Goal: Check status: Check status

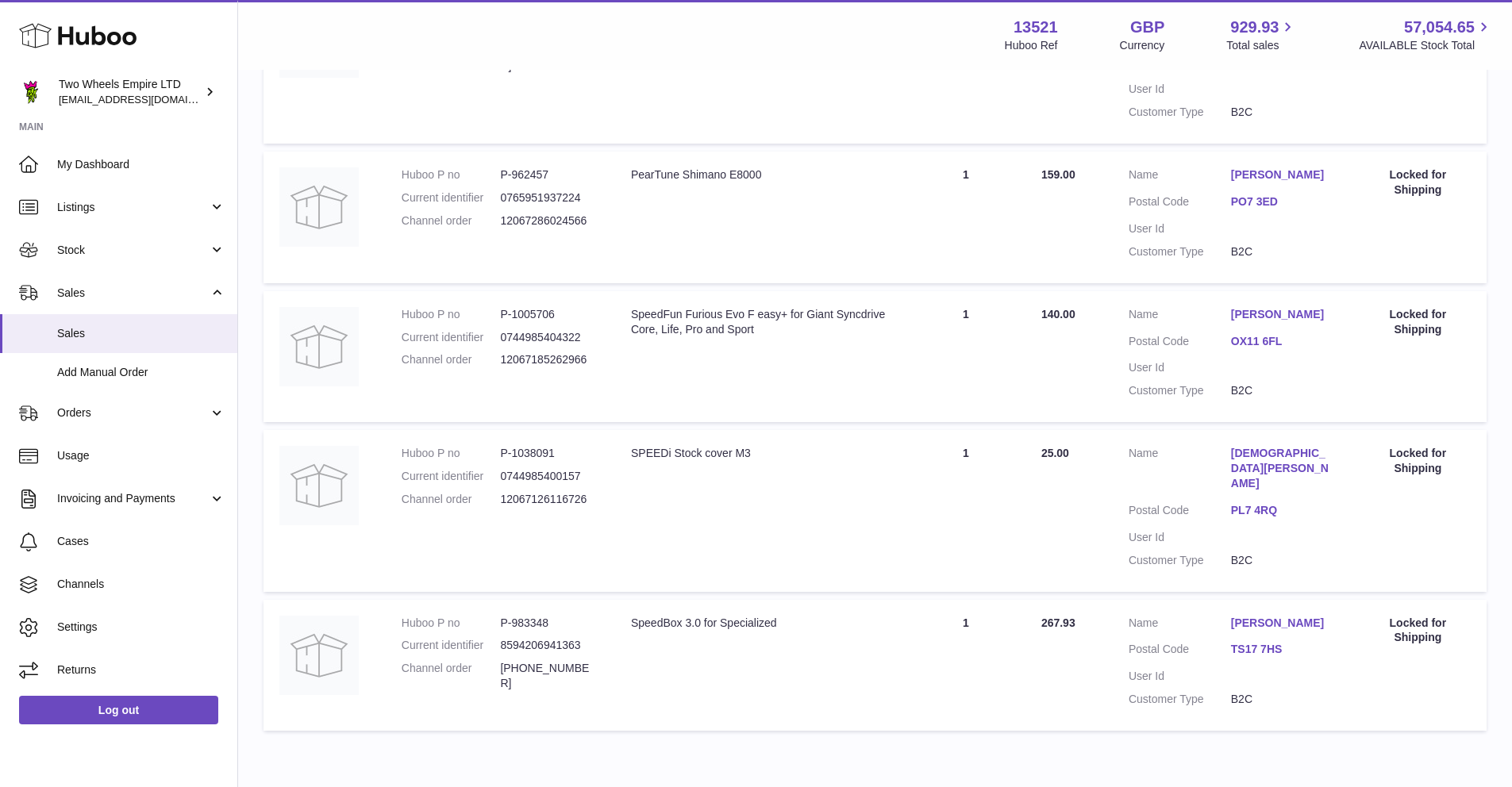
scroll to position [618, 0]
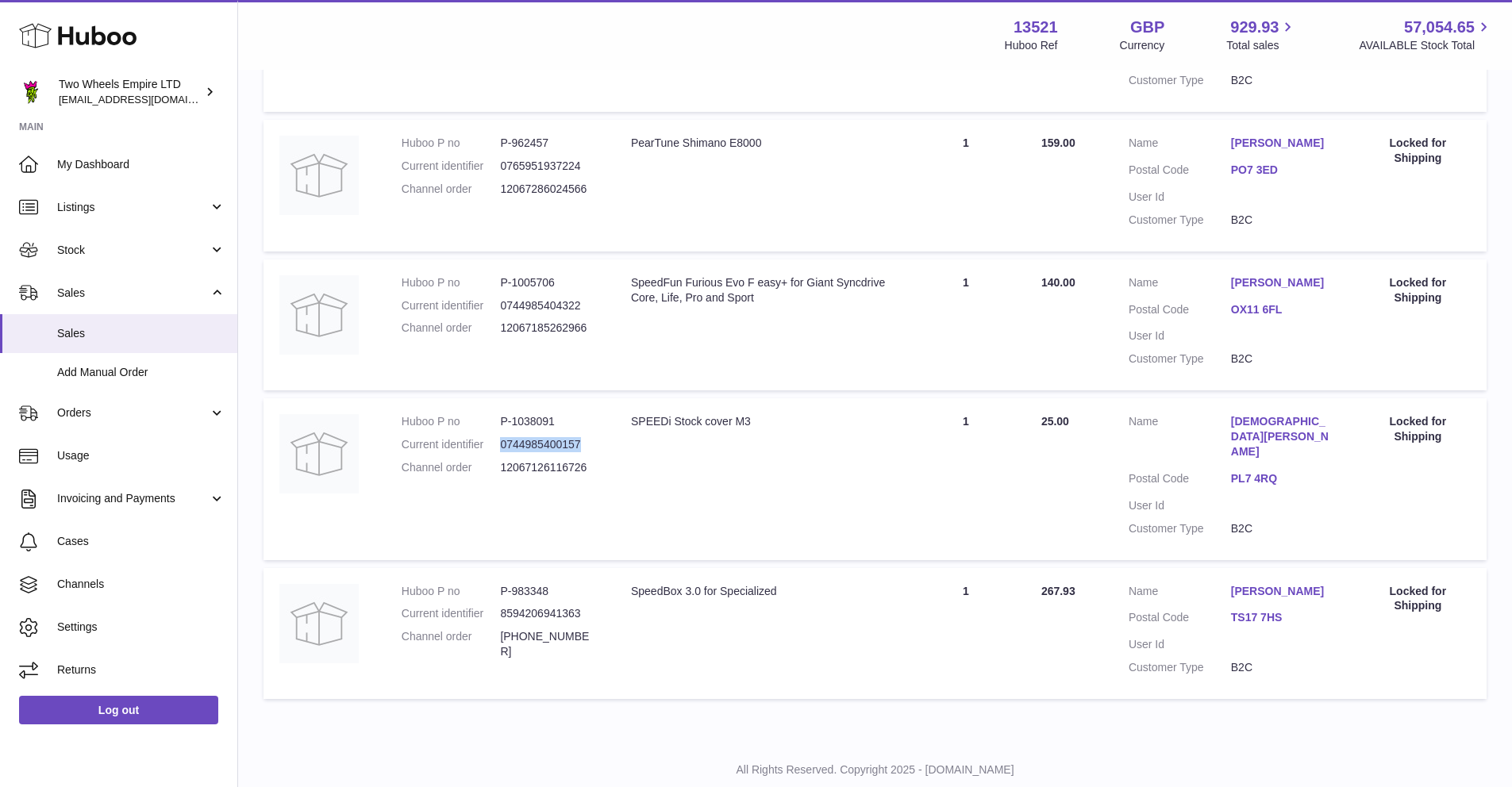
drag, startPoint x: 586, startPoint y: 429, endPoint x: 501, endPoint y: 429, distance: 85.0
click at [501, 437] on dd "0744985400157" at bounding box center [549, 445] width 100 height 15
copy dd "0744985400157"
click at [104, 248] on span "Stock" at bounding box center [132, 250] width 152 height 15
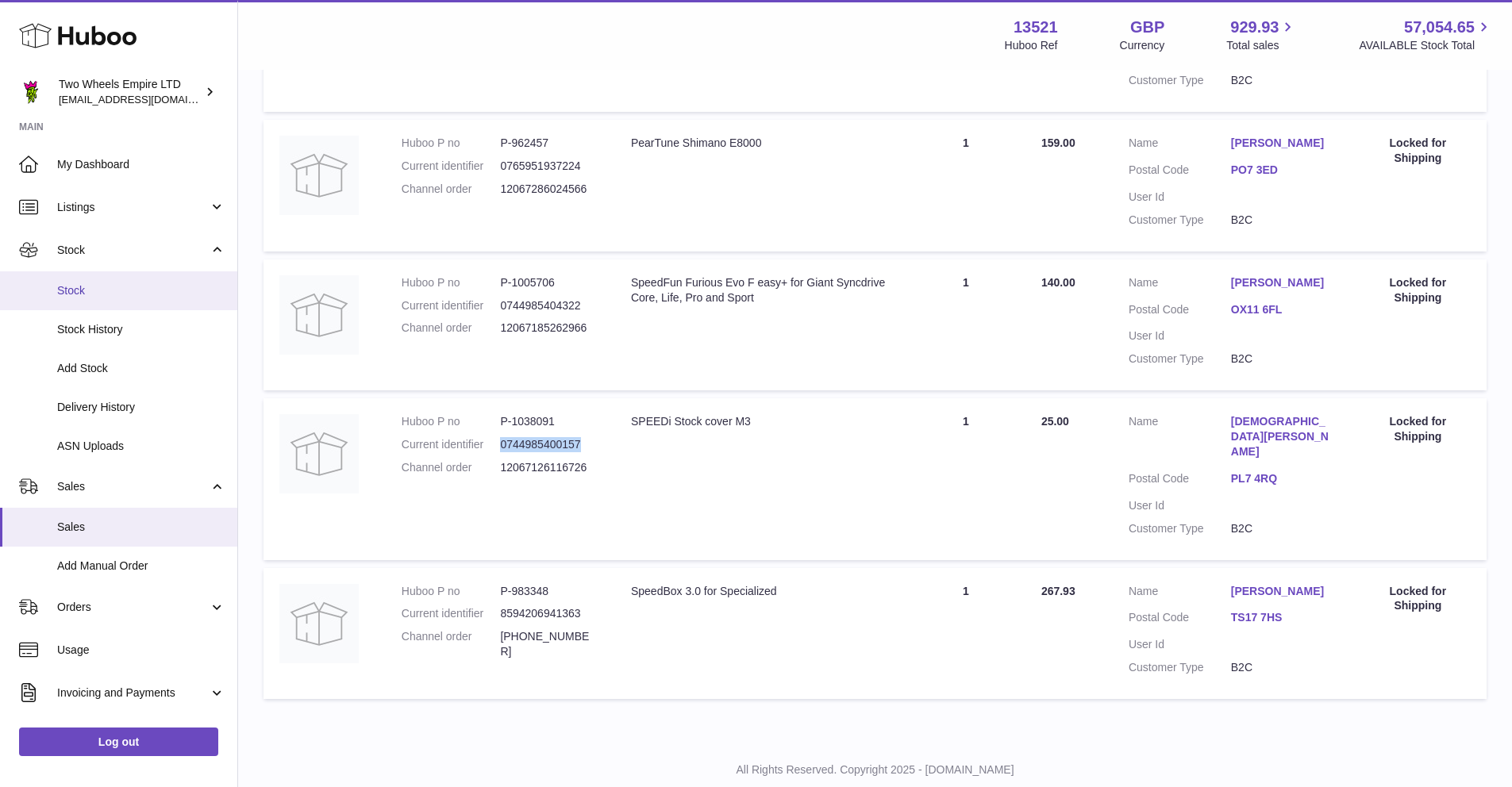
click at [95, 284] on span "Stock" at bounding box center [140, 291] width 168 height 15
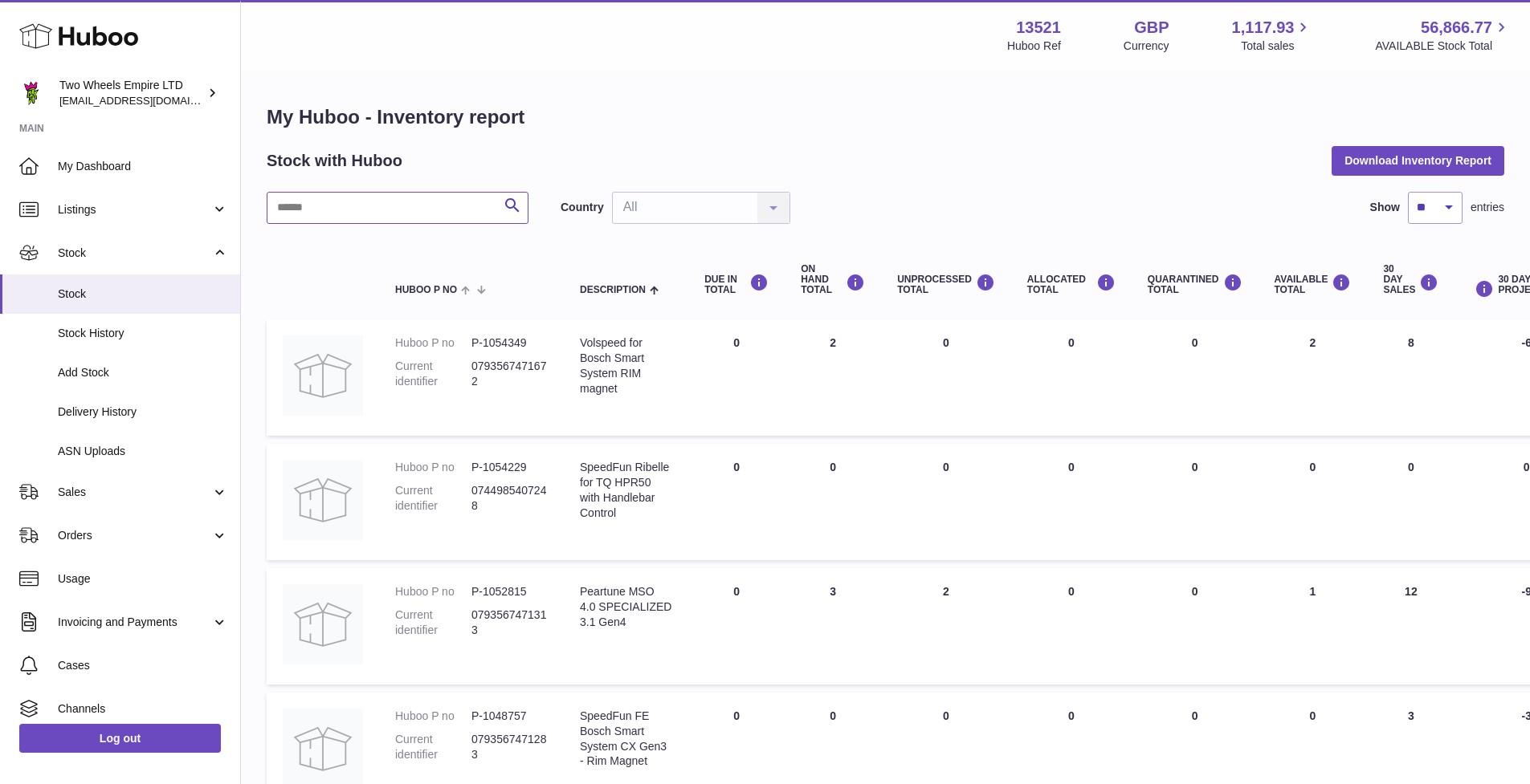
click at [345, 205] on input "text" at bounding box center [397, 208] width 262 height 32
paste input "**********"
type input "**********"
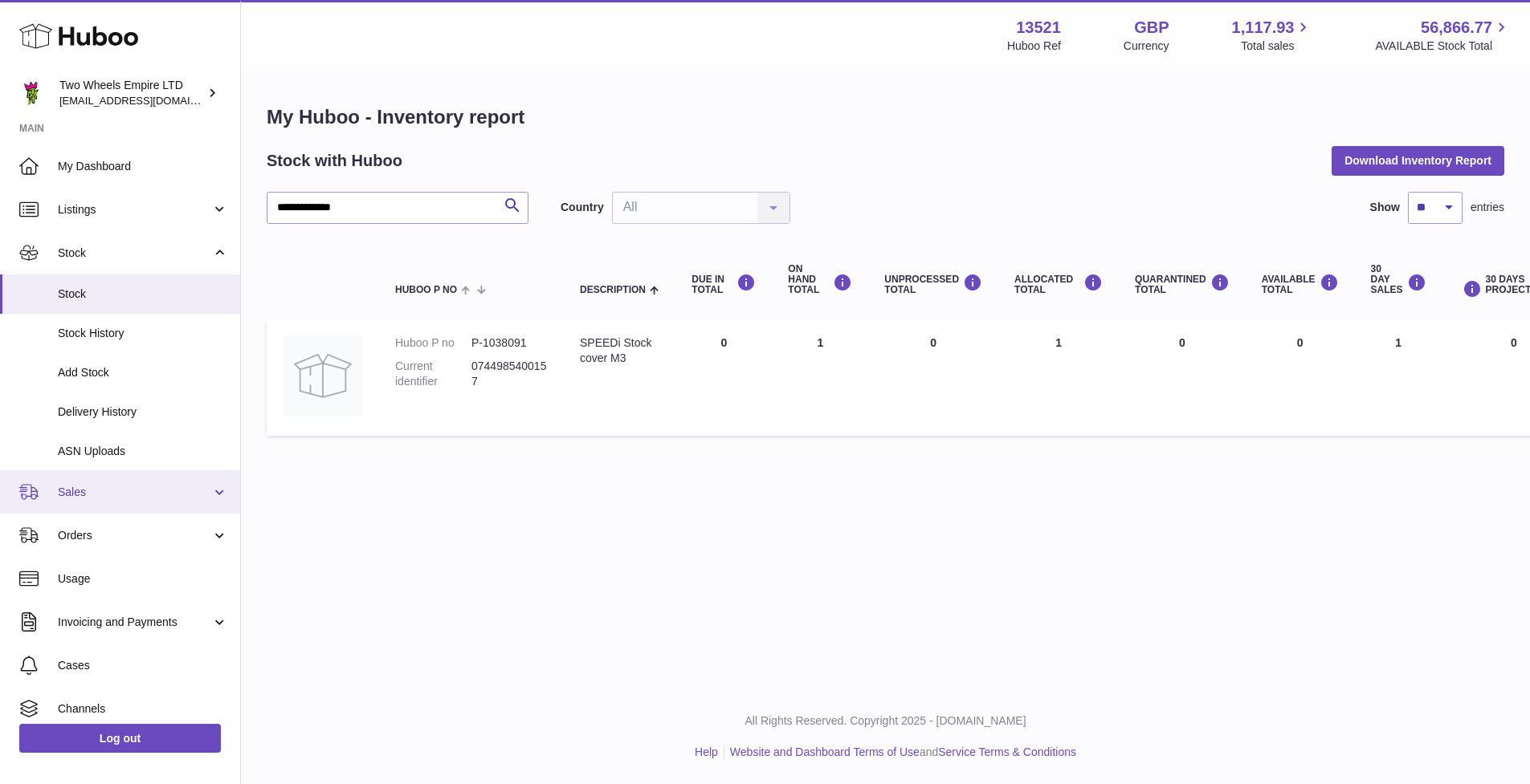
click at [106, 500] on link "Sales" at bounding box center [120, 492] width 240 height 43
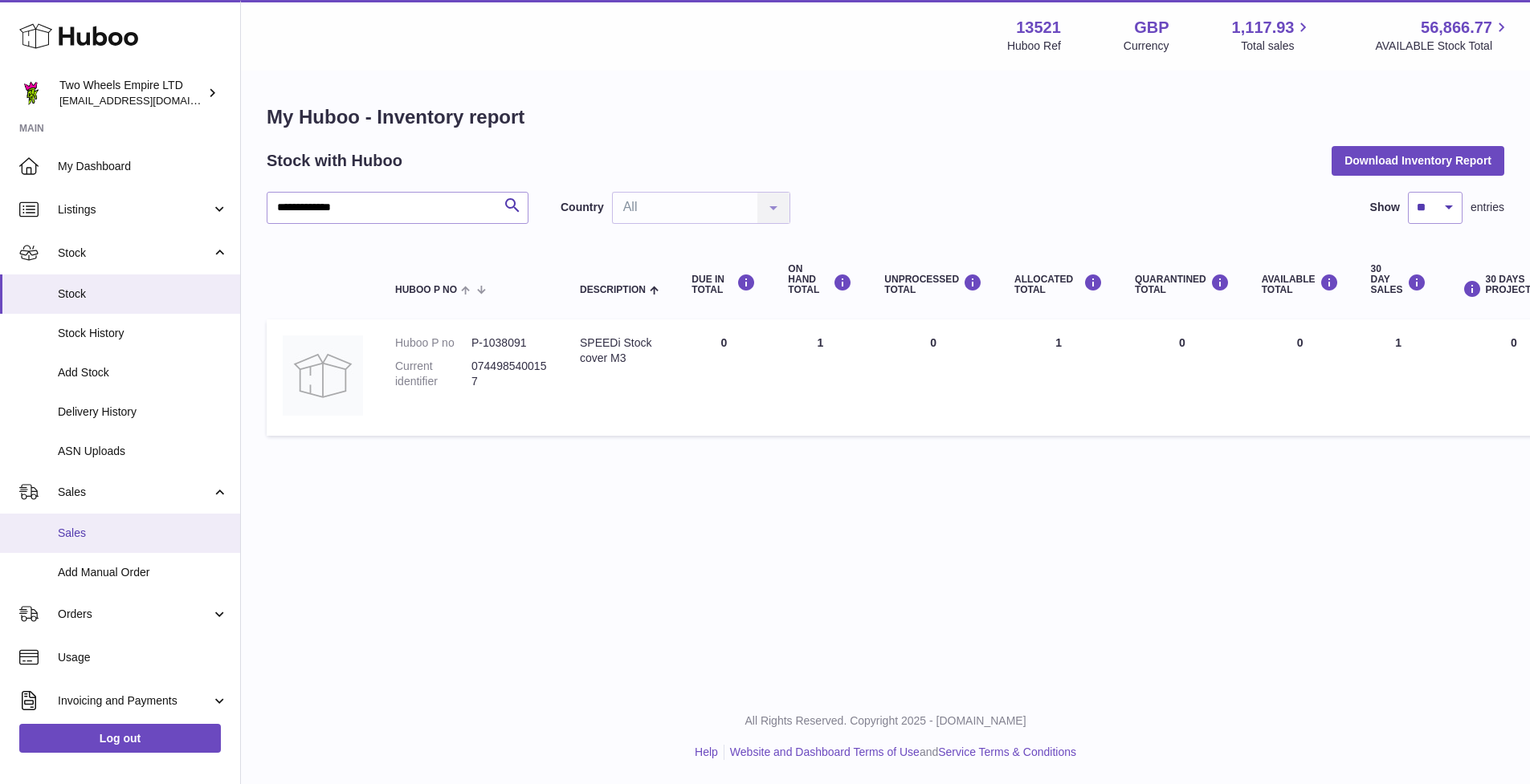
click at [101, 528] on span "Sales" at bounding box center [142, 534] width 170 height 15
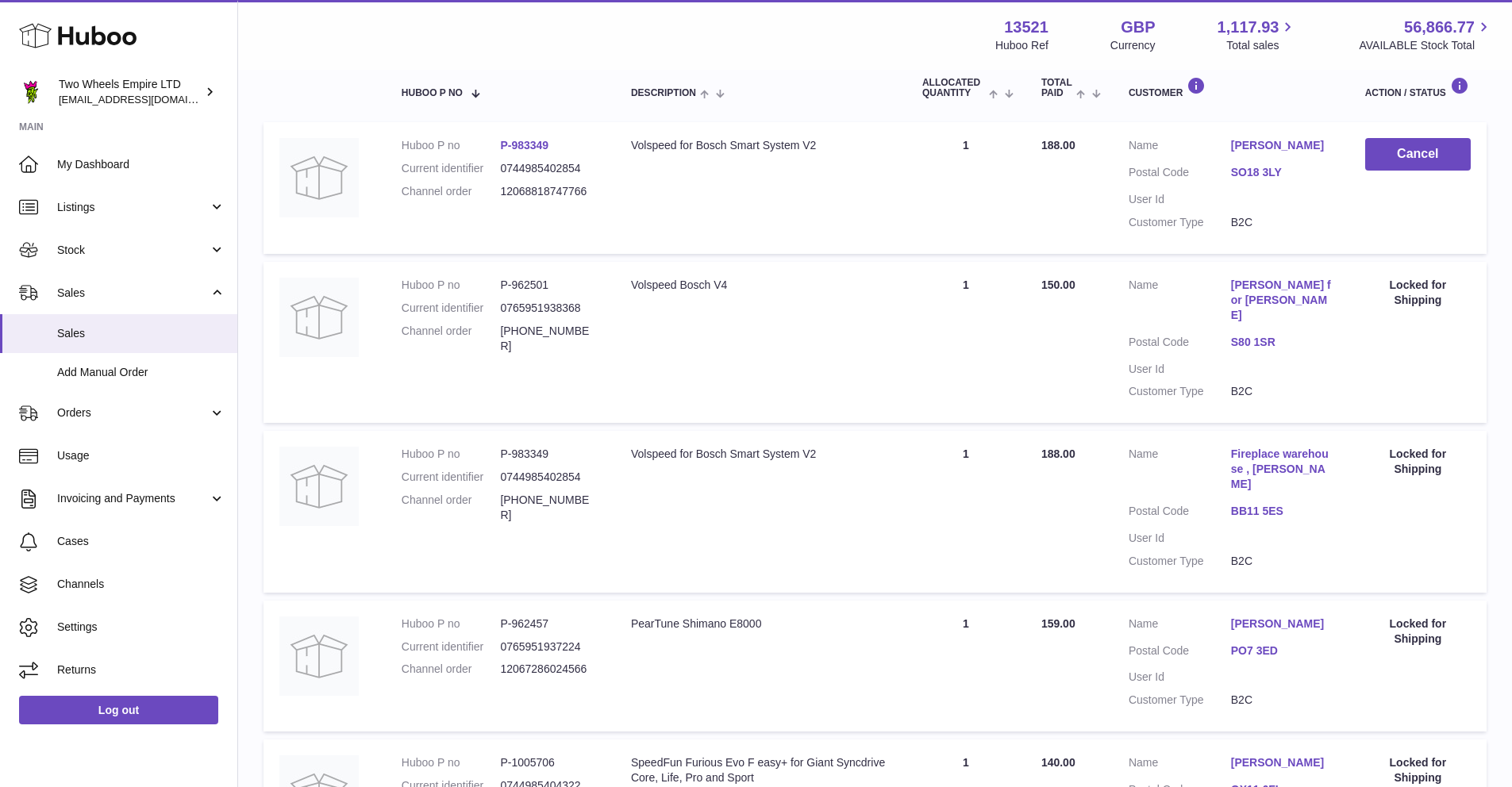
scroll to position [507, 0]
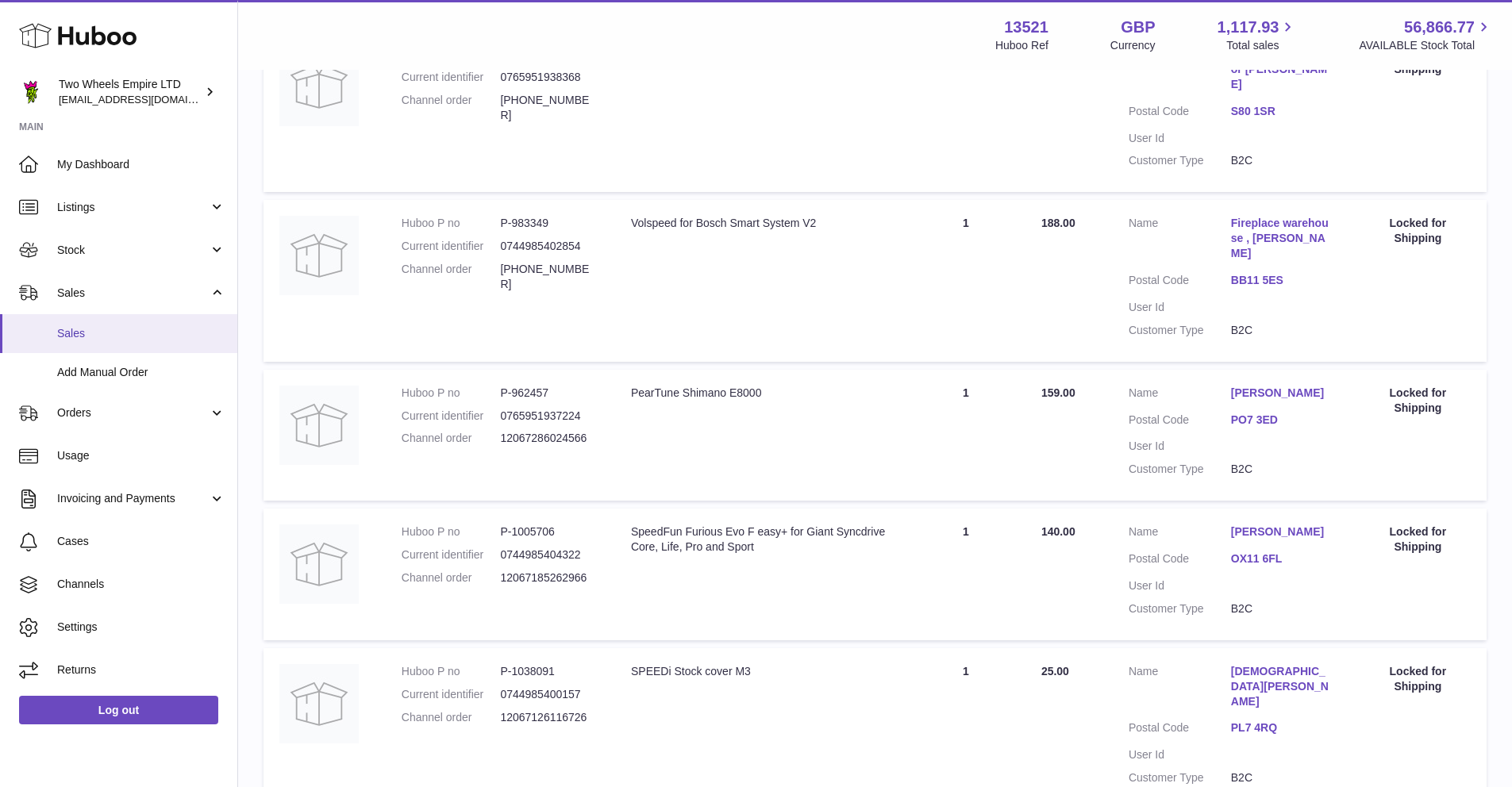
click at [106, 327] on span "Sales" at bounding box center [140, 334] width 168 height 15
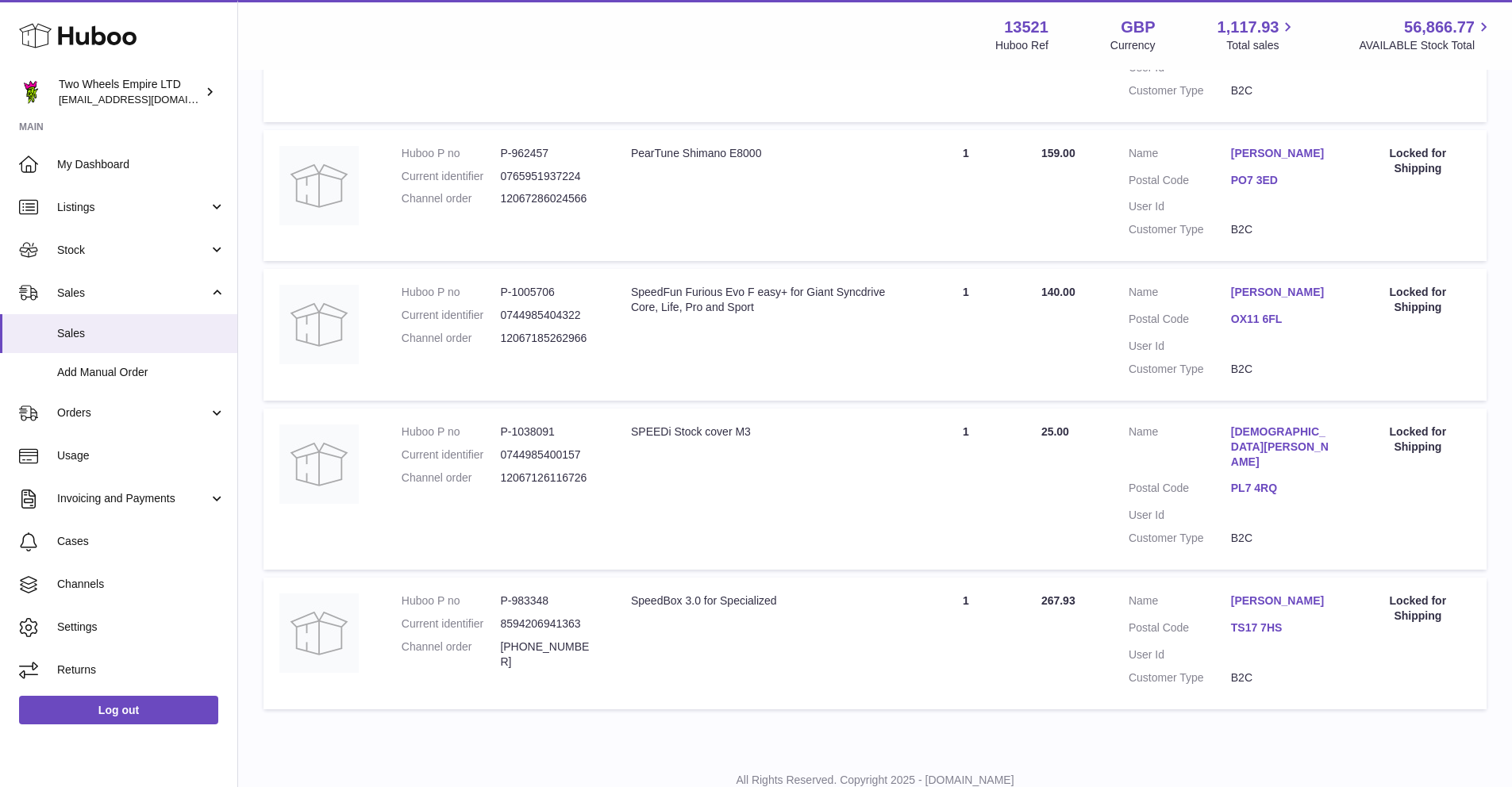
scroll to position [757, 0]
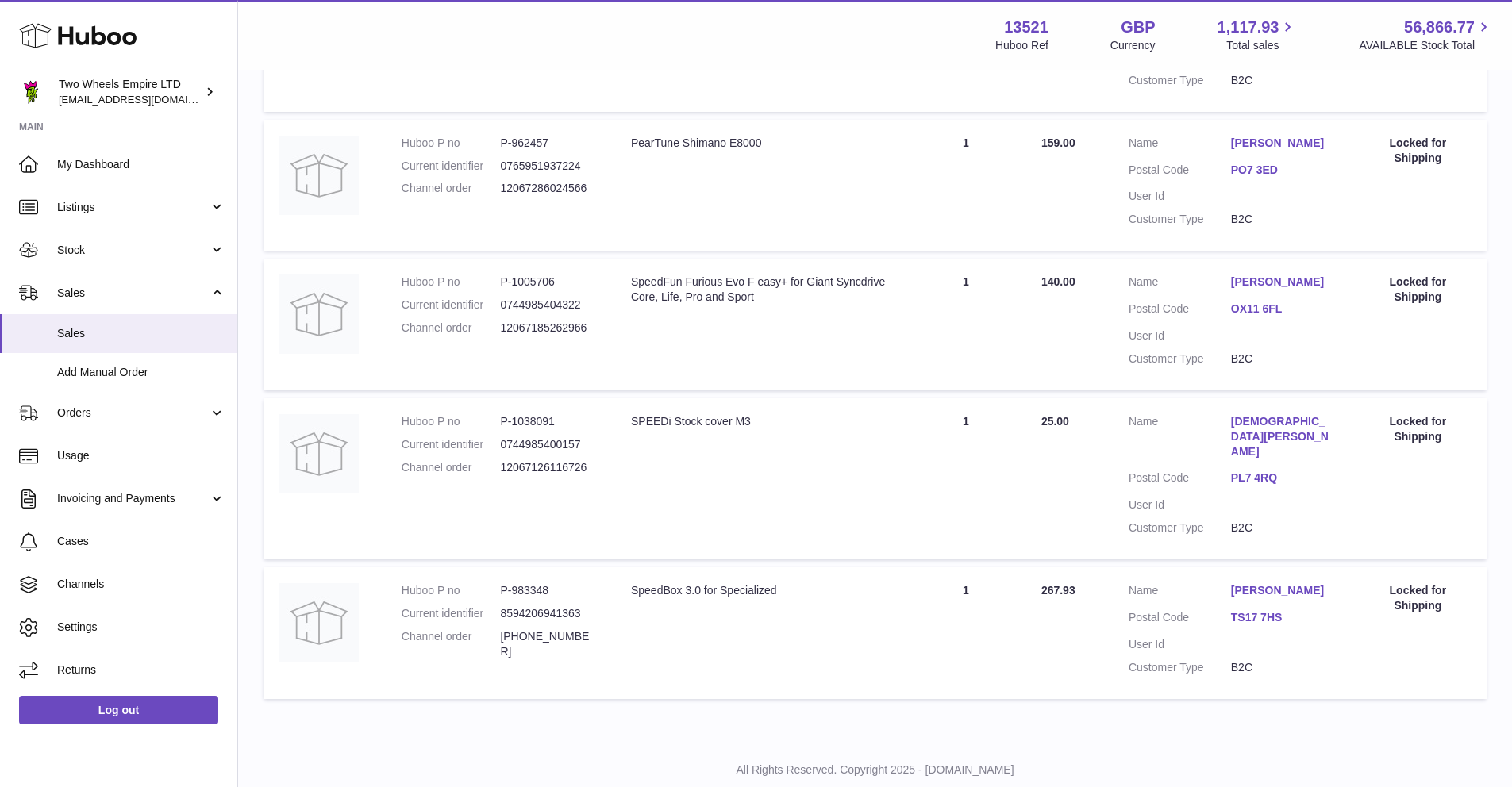
click at [1262, 414] on link "[DEMOGRAPHIC_DATA][PERSON_NAME]" at bounding box center [1282, 436] width 102 height 46
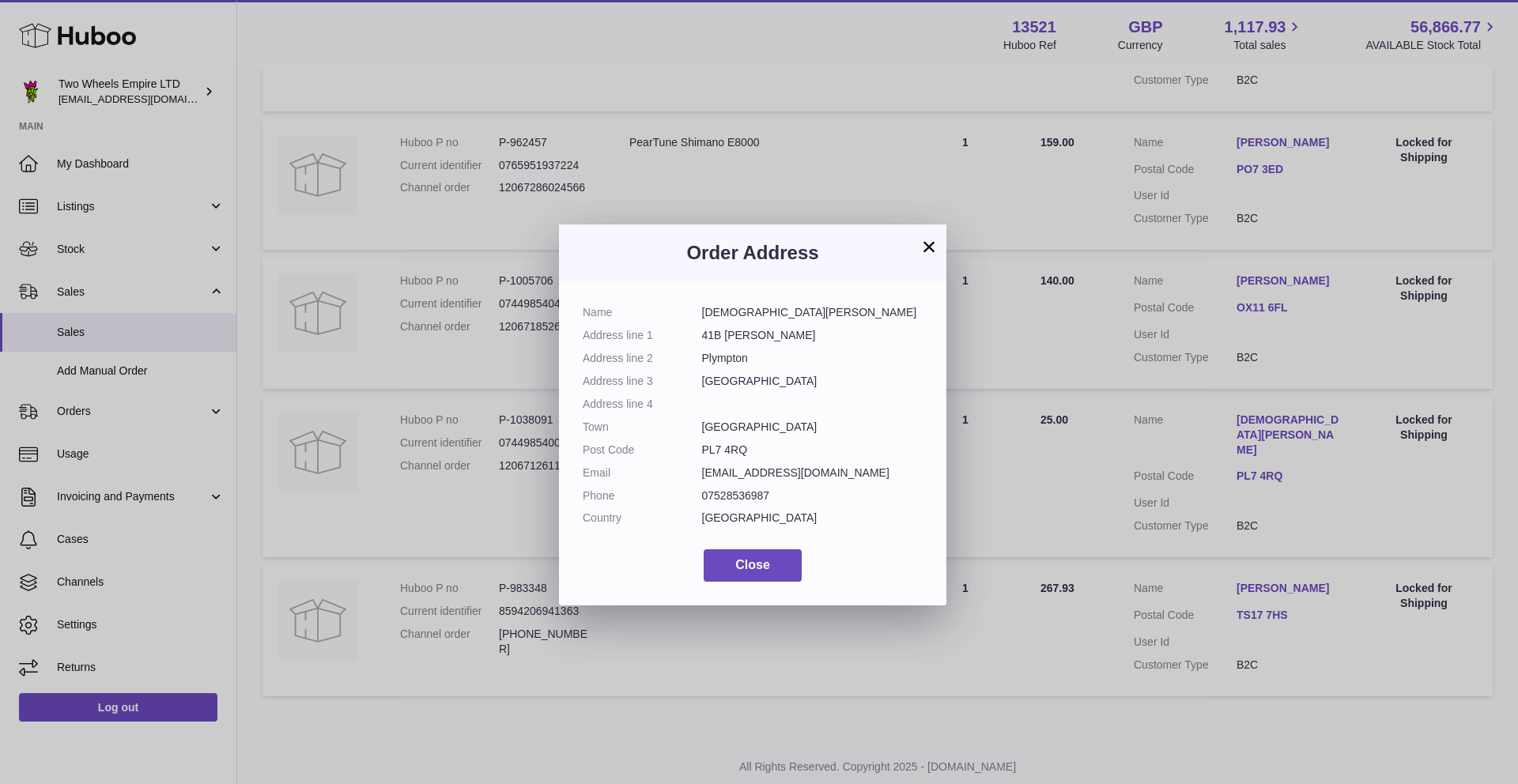
click at [928, 247] on button "×" at bounding box center [929, 247] width 19 height 19
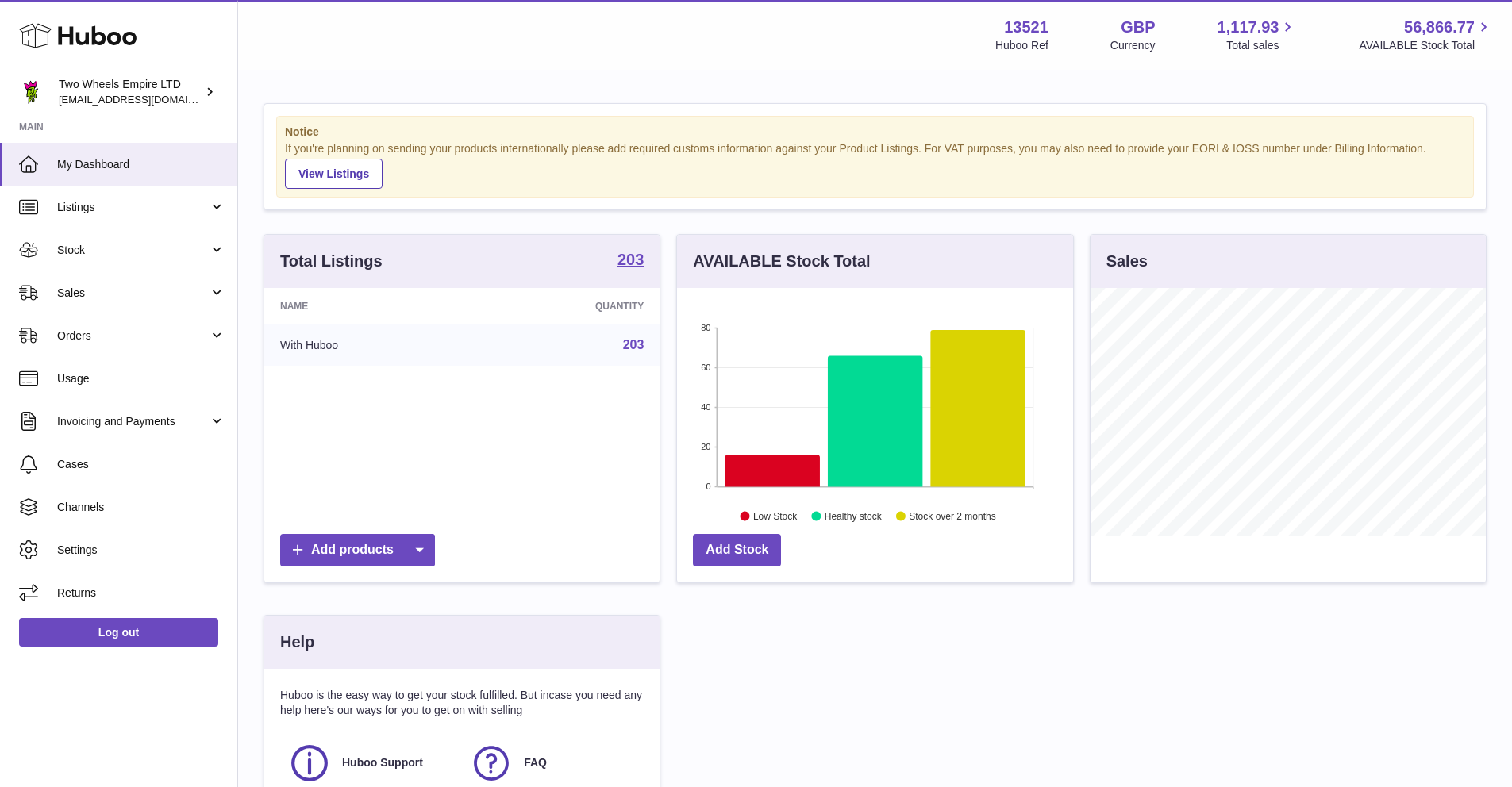
scroll to position [247, 396]
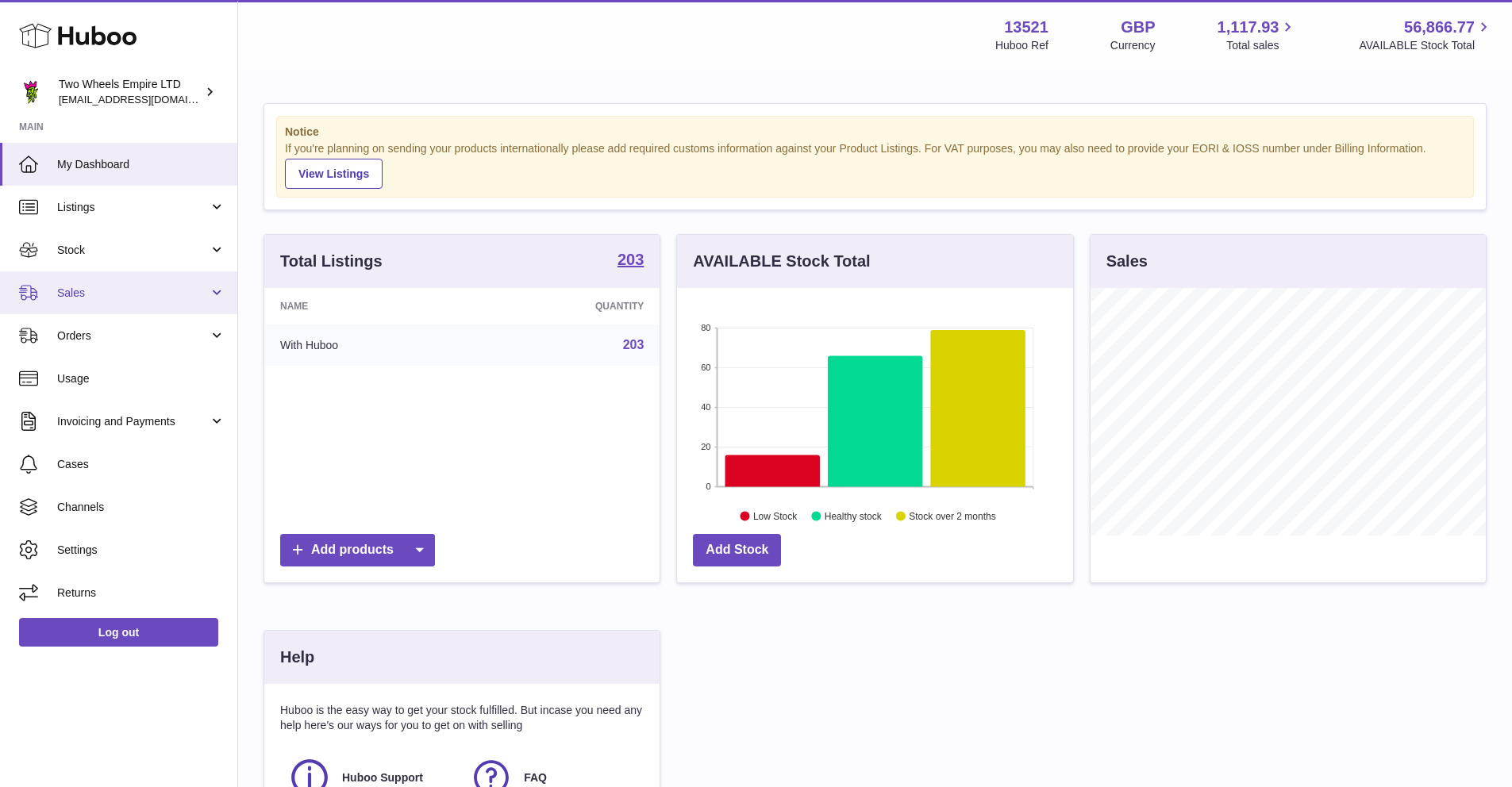
click at [112, 300] on span "Sales" at bounding box center [132, 293] width 152 height 15
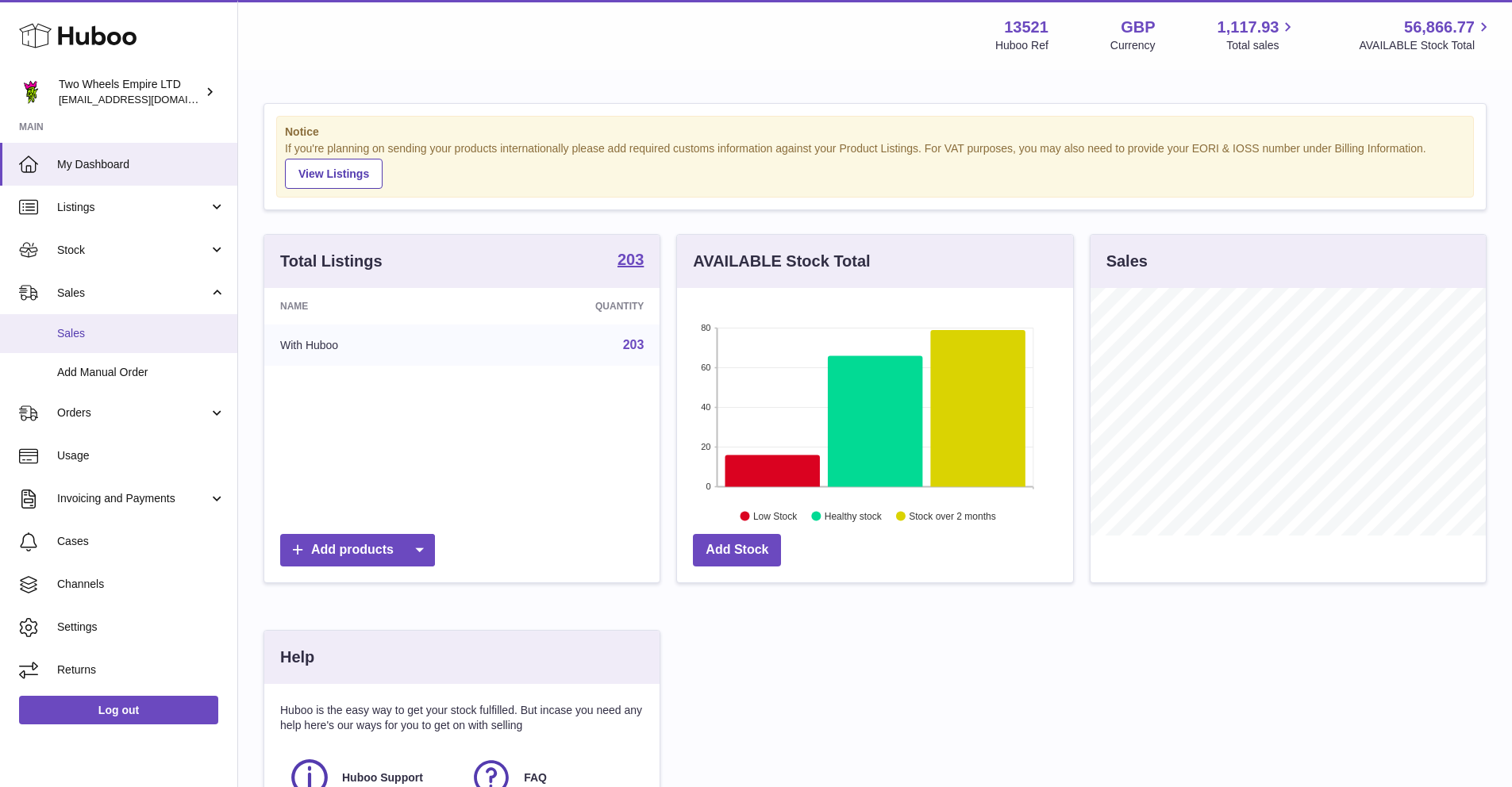
click at [104, 335] on span "Sales" at bounding box center [140, 334] width 168 height 15
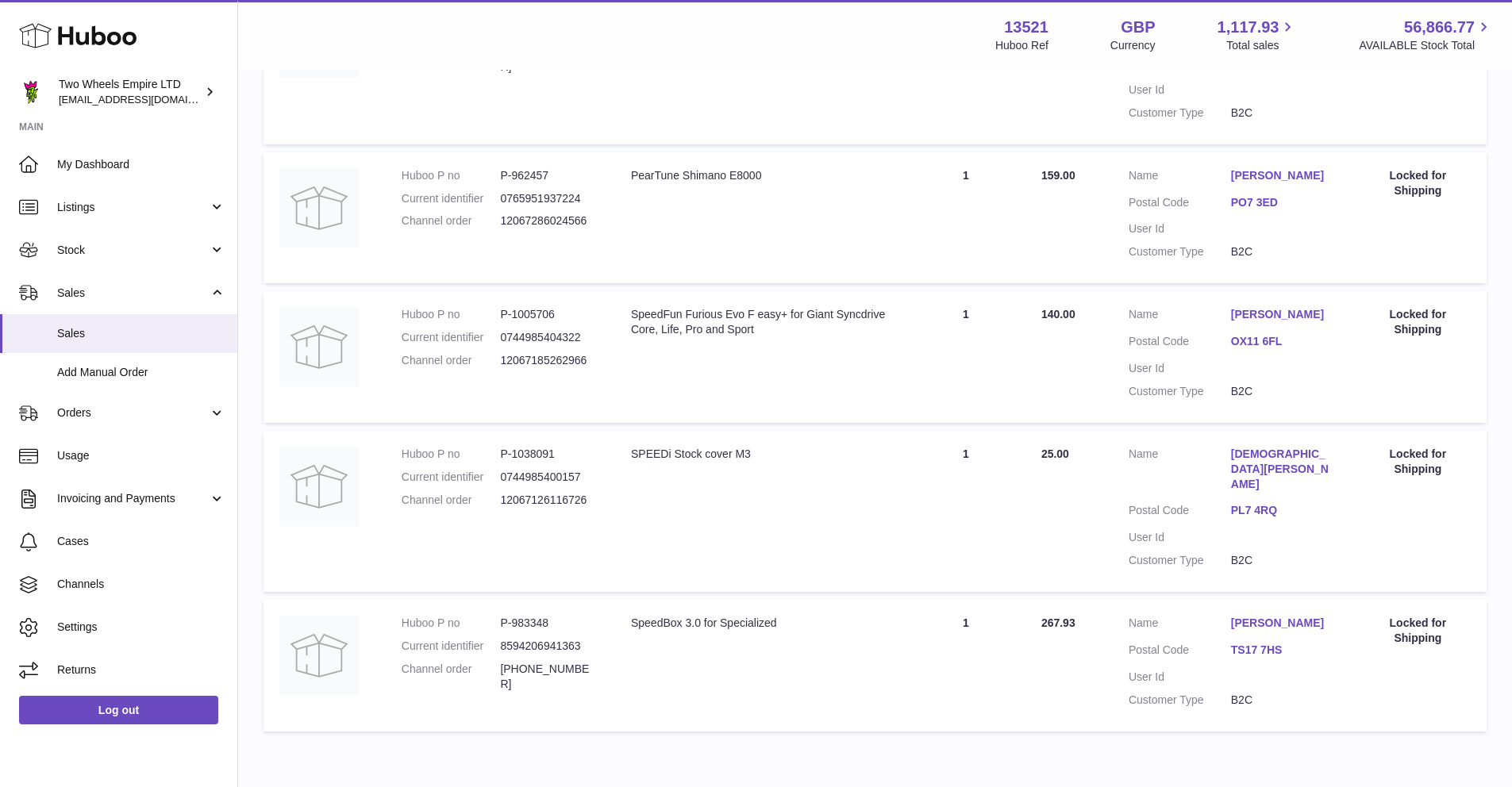
scroll to position [757, 0]
